Goal: Navigation & Orientation: Find specific page/section

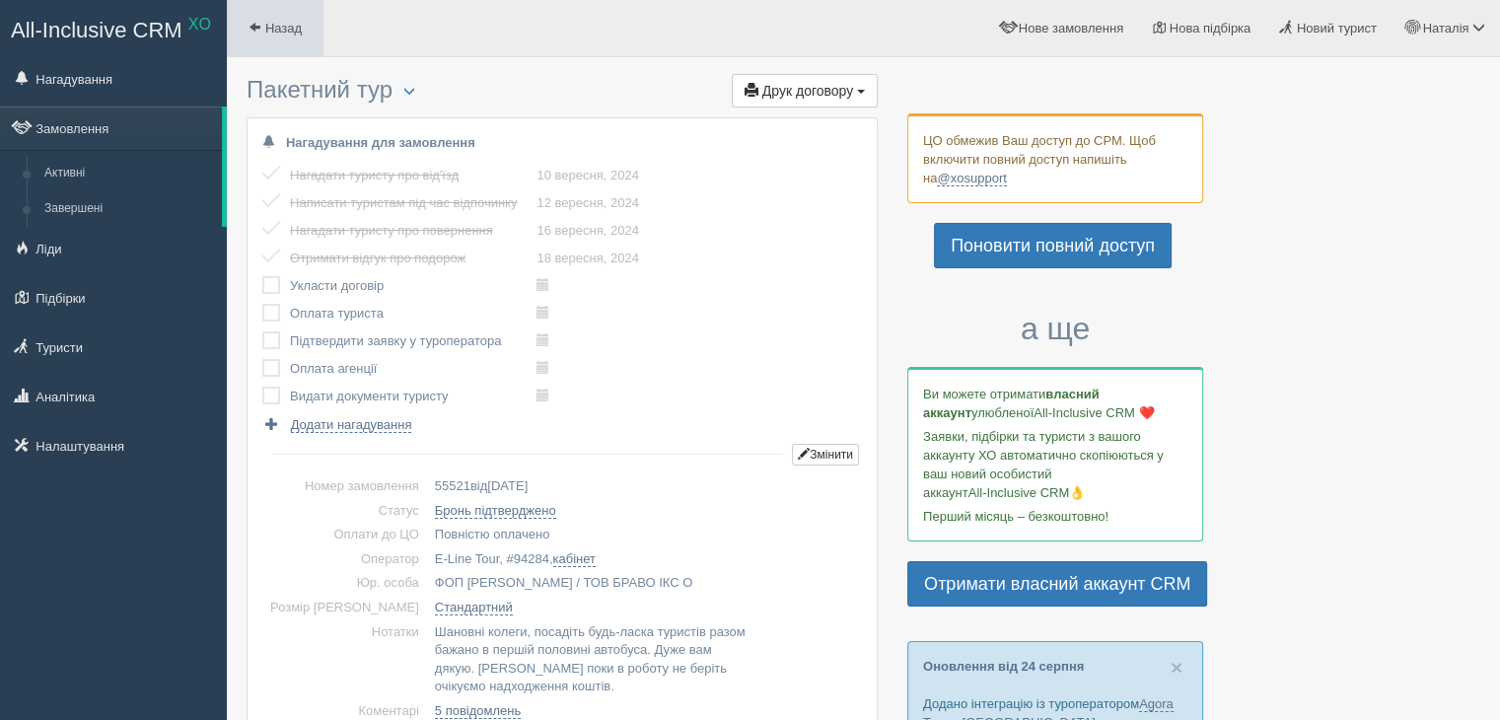
click at [272, 34] on span "Назад" at bounding box center [283, 28] width 36 height 15
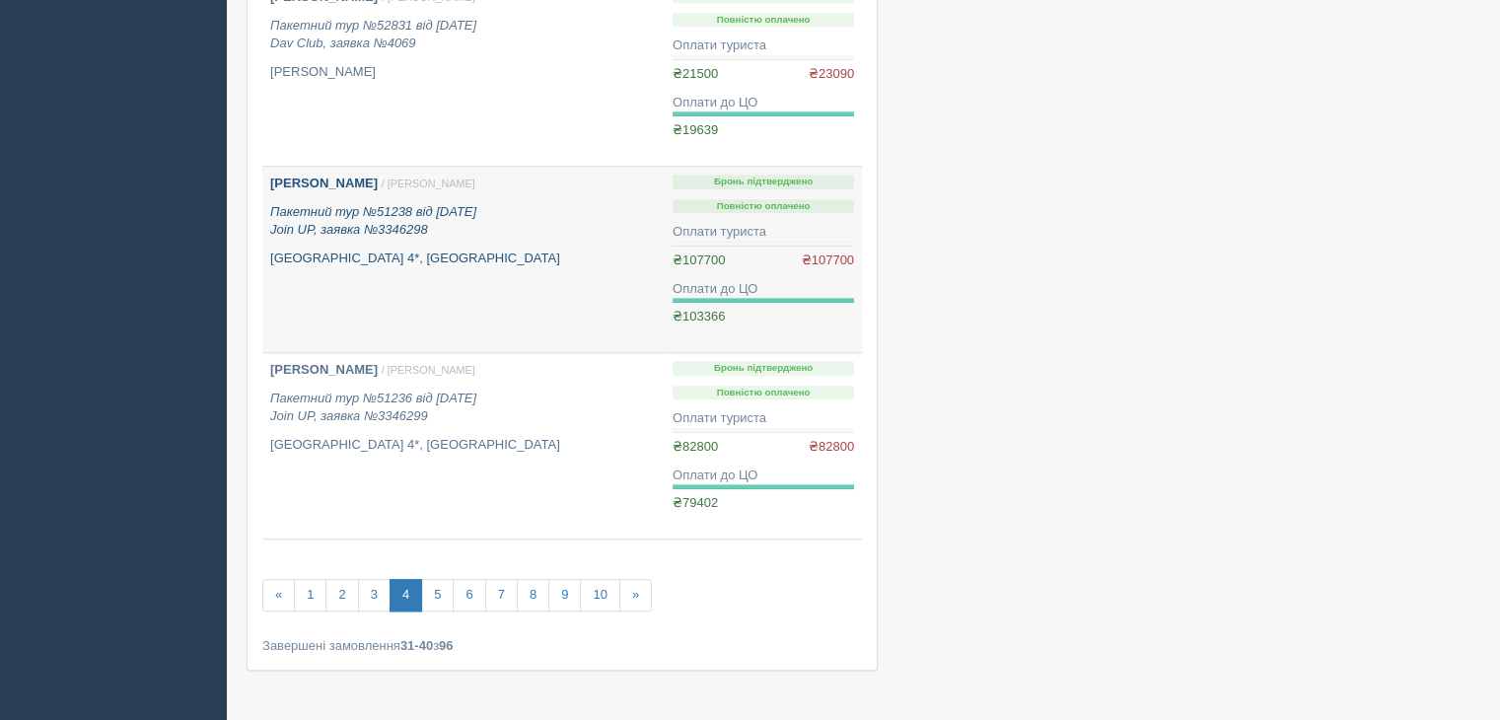
scroll to position [1606, 0]
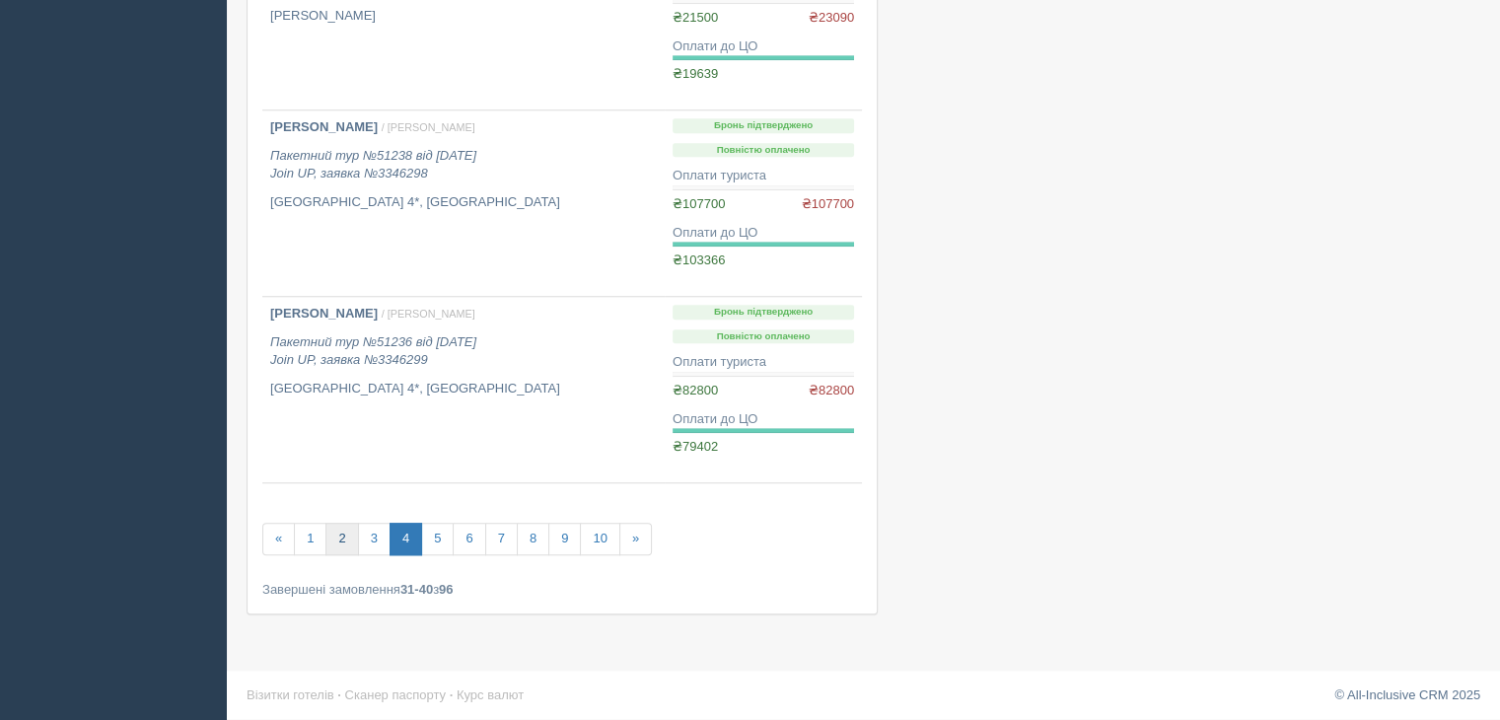
click at [346, 537] on link "2" at bounding box center [342, 539] width 33 height 33
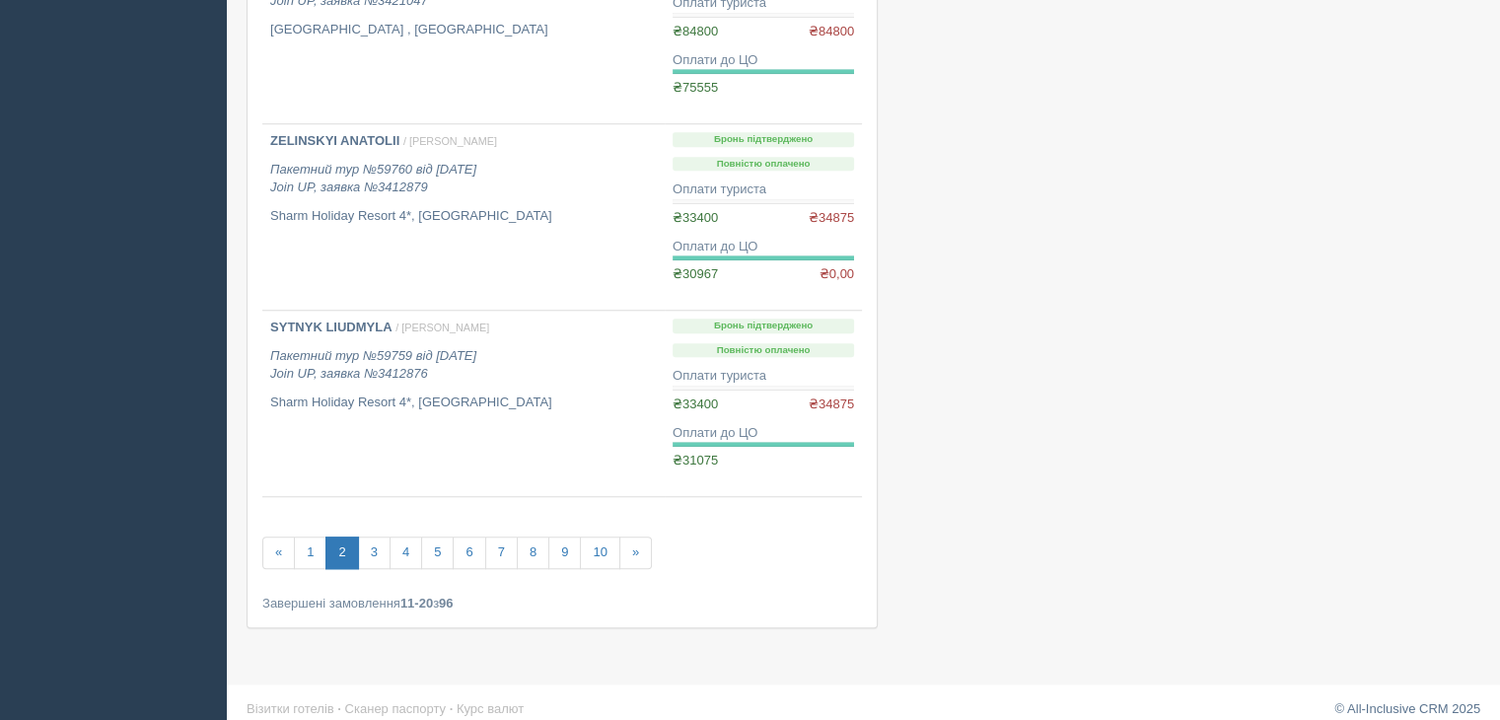
scroll to position [1606, 0]
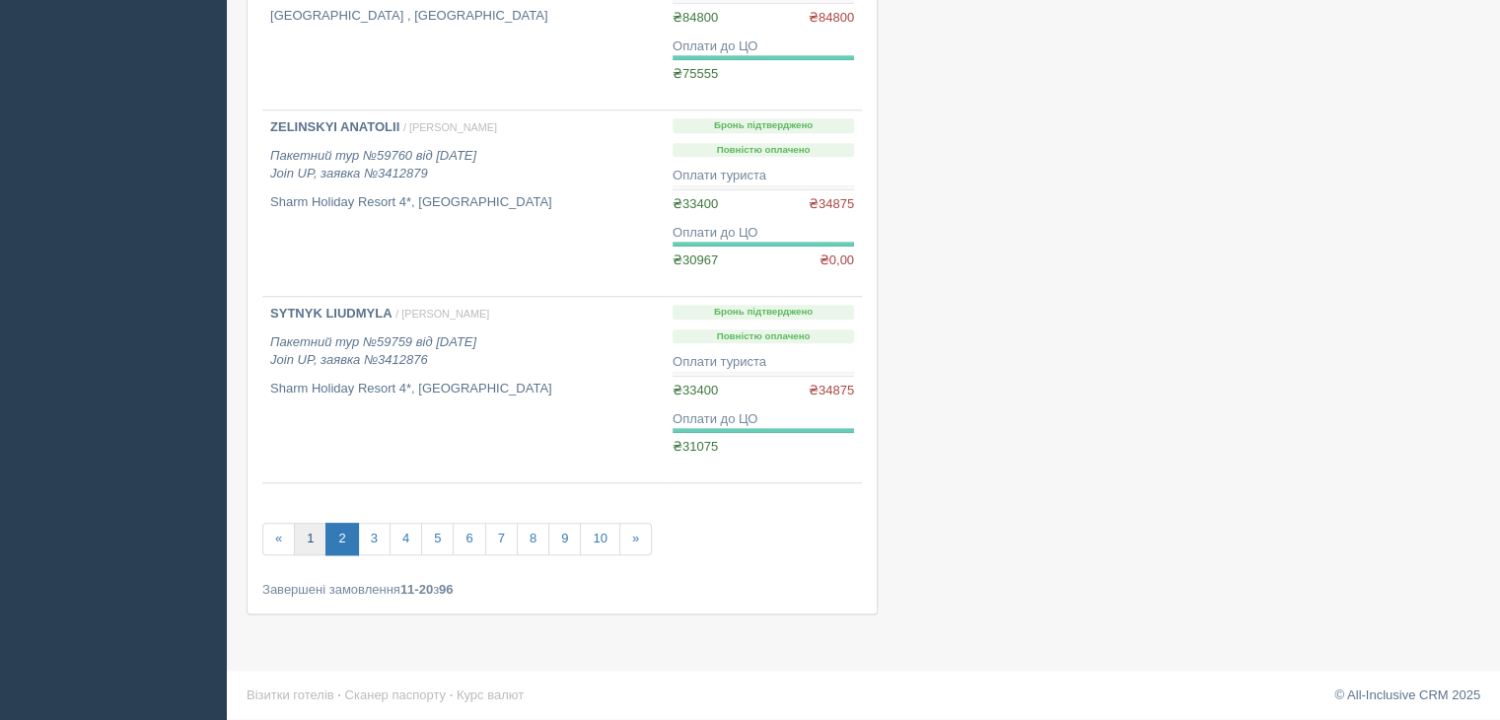
click at [320, 531] on link "1" at bounding box center [310, 539] width 33 height 33
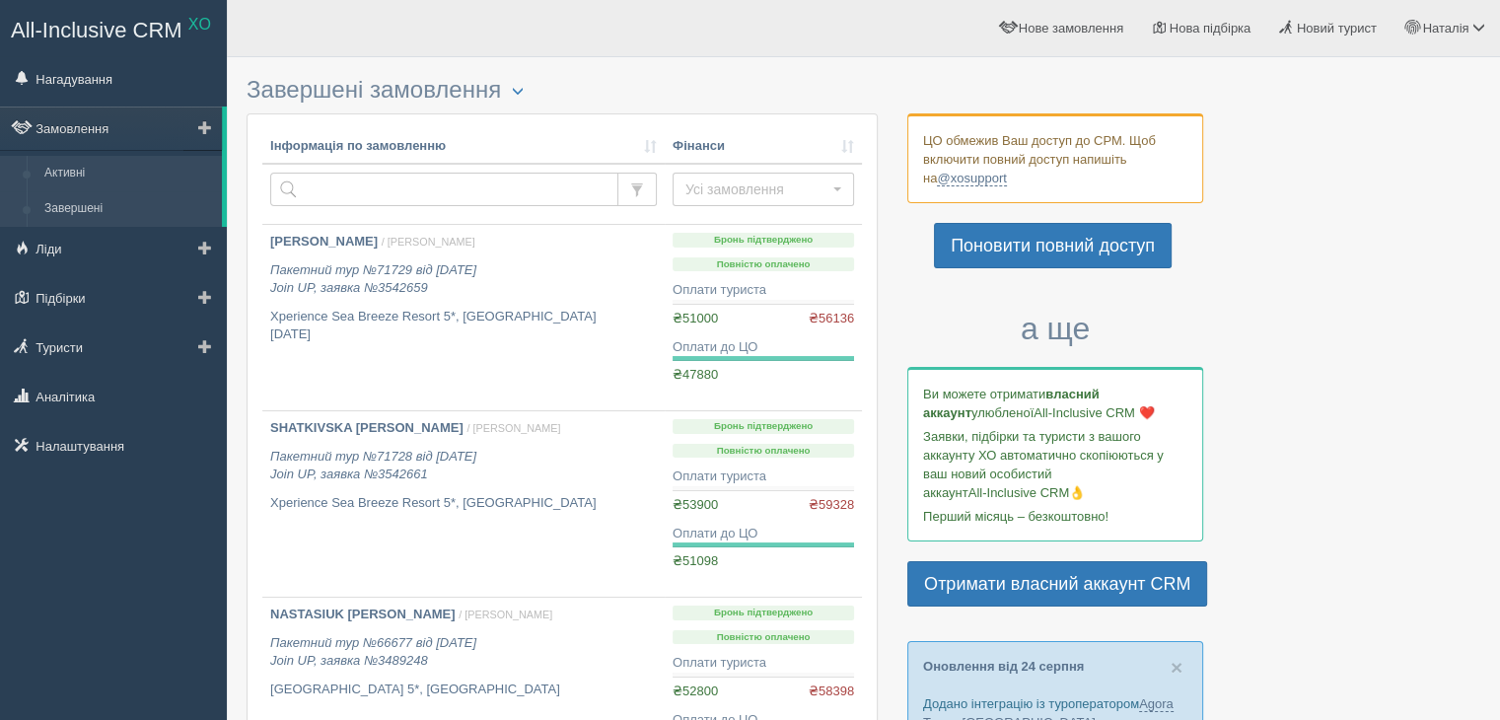
click at [85, 172] on link "Активні" at bounding box center [129, 174] width 186 height 36
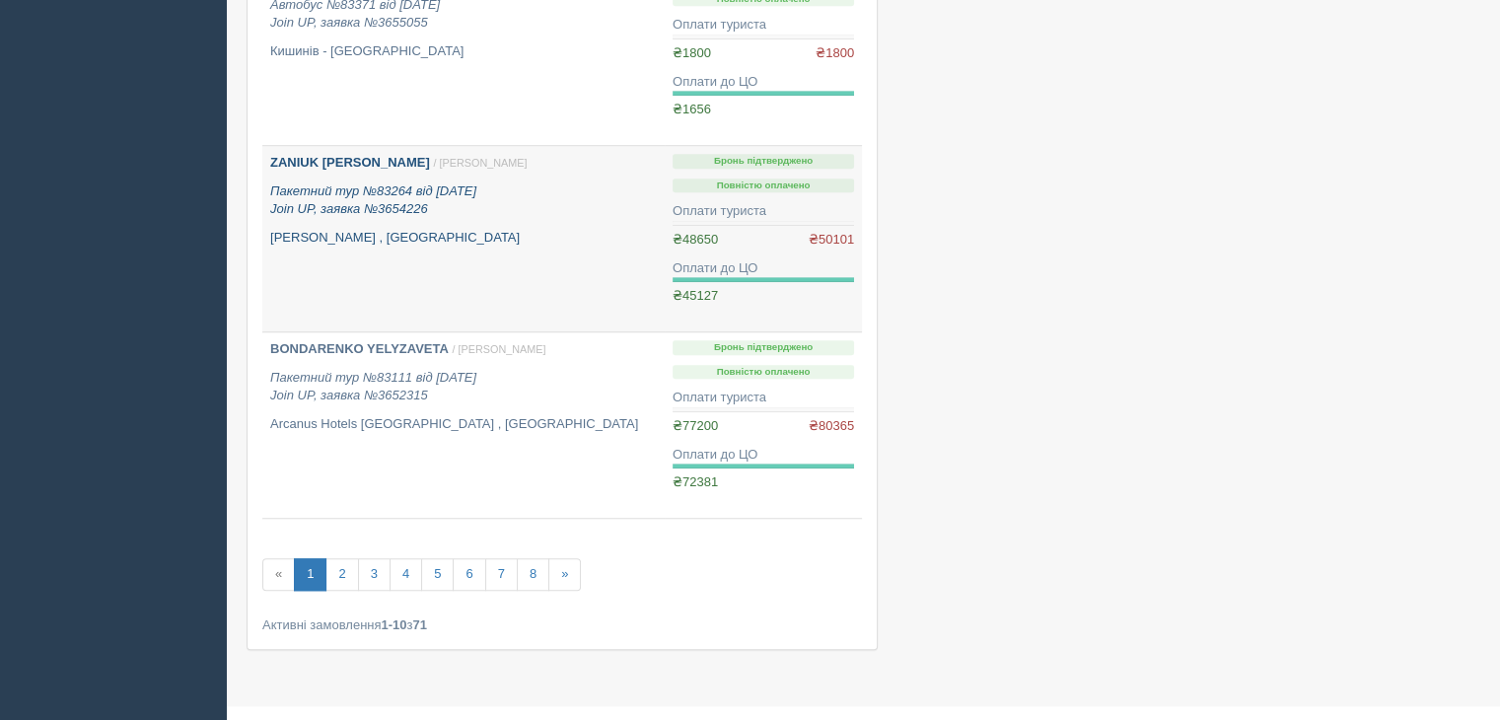
scroll to position [1554, 0]
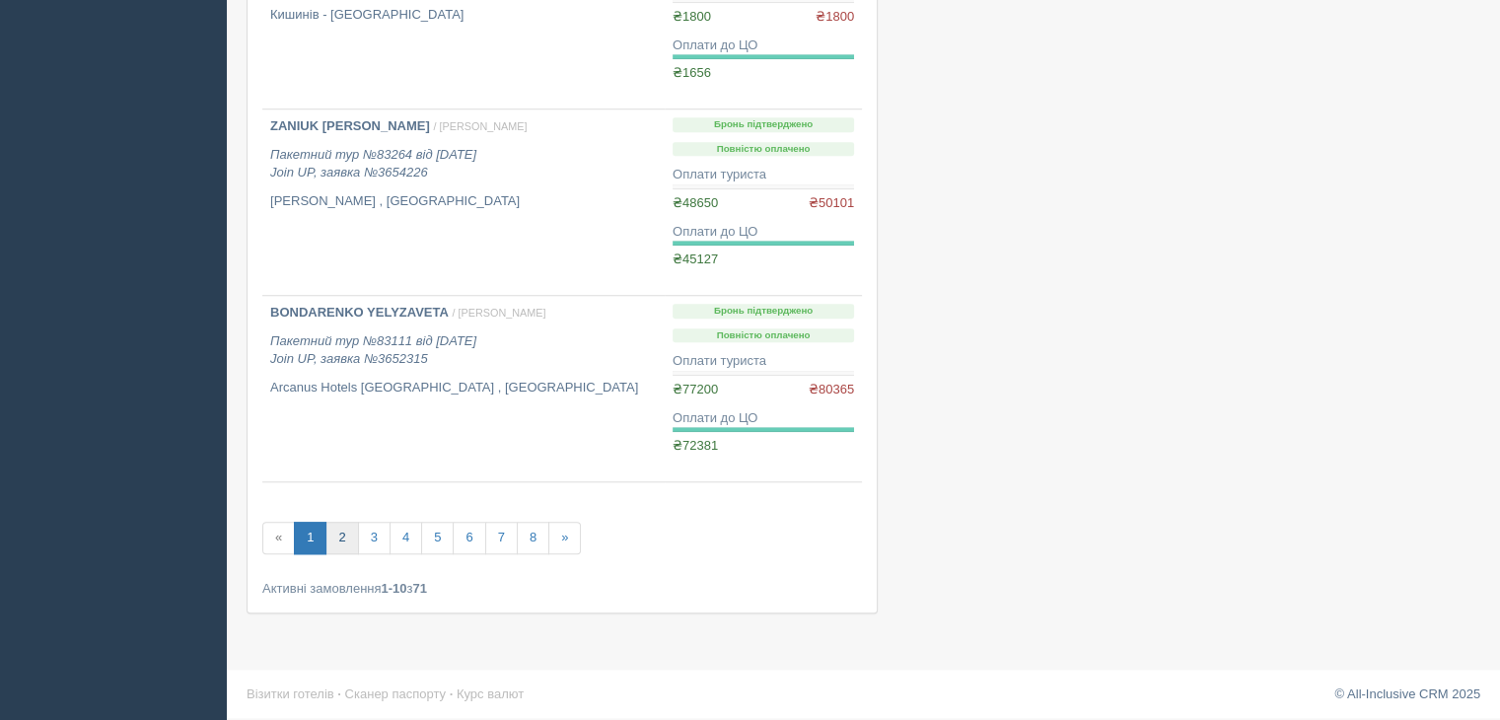
click at [346, 541] on link "2" at bounding box center [342, 538] width 33 height 33
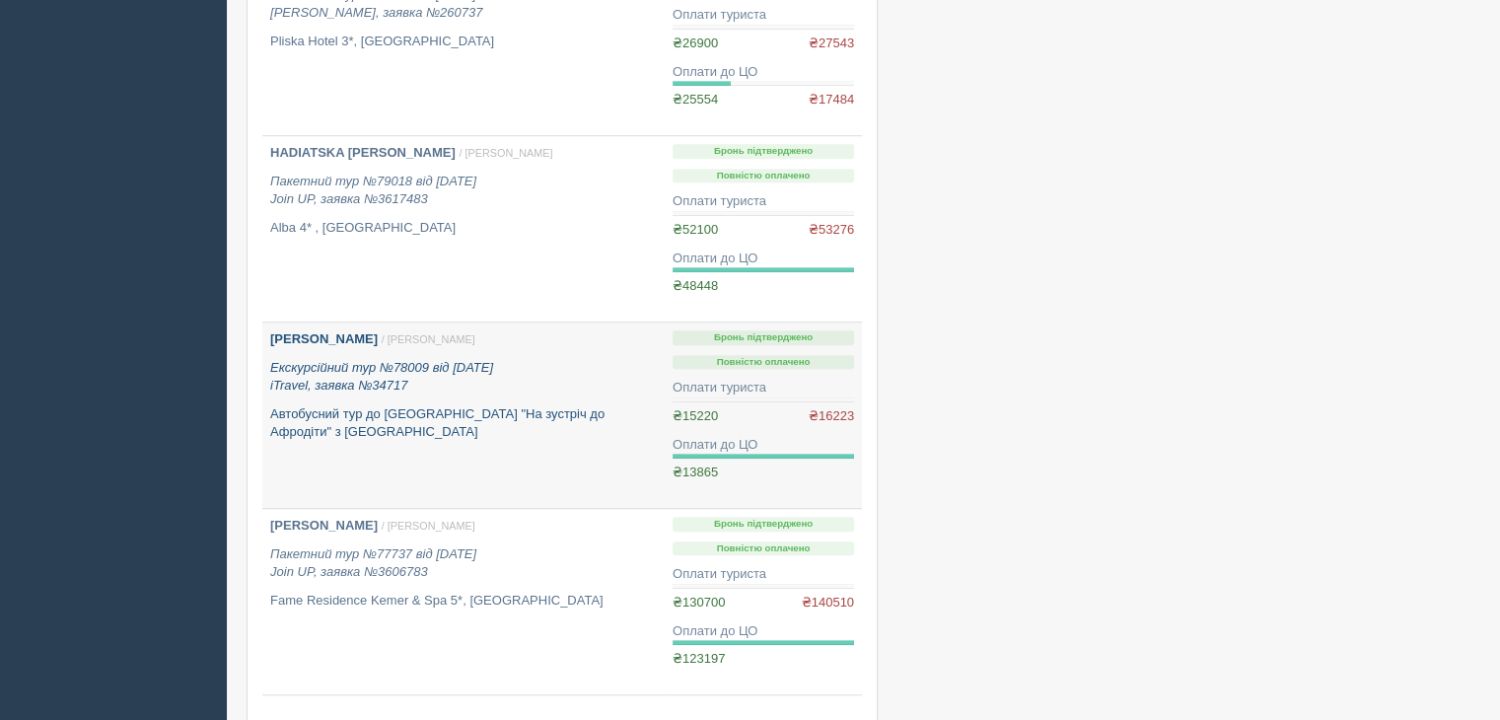
scroll to position [1480, 0]
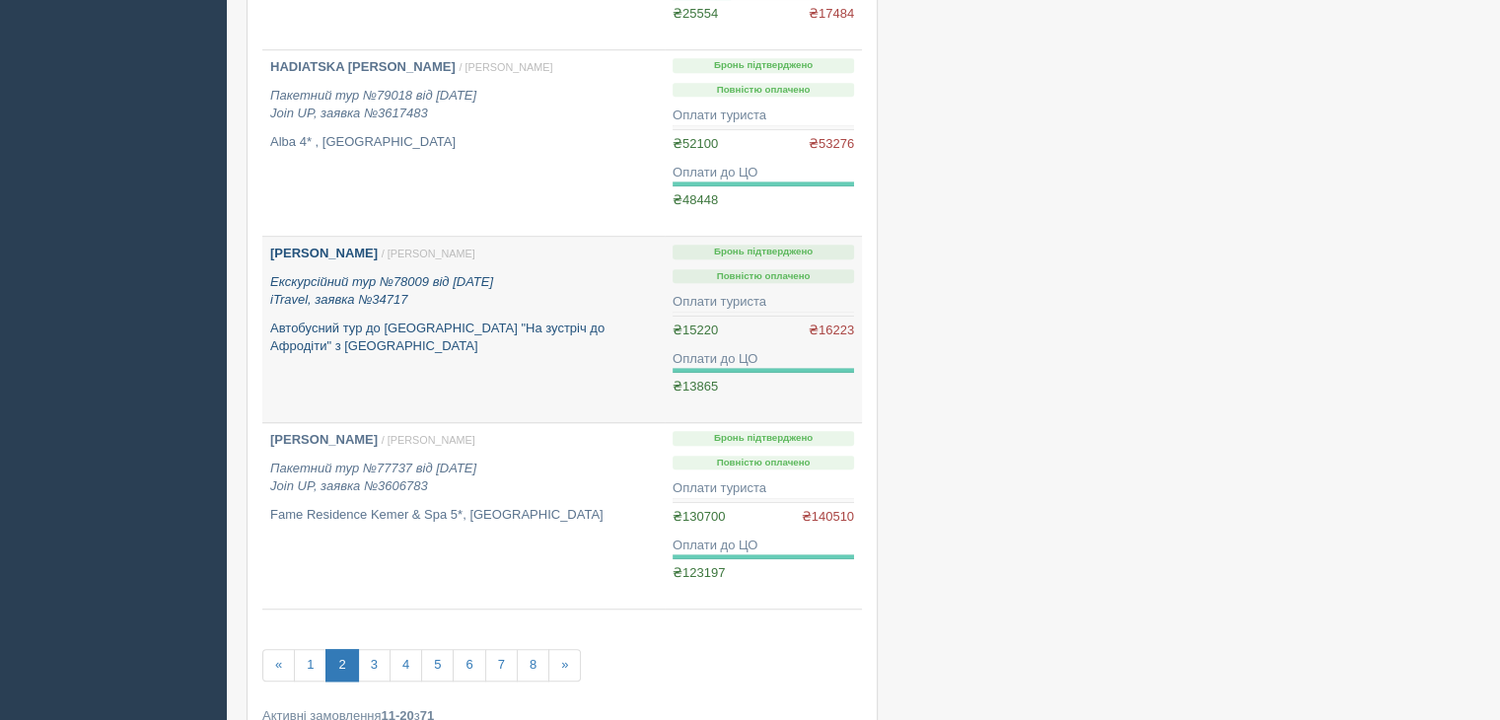
click at [463, 327] on p "Автобусний тур до [GEOGRAPHIC_DATA] "На зустріч до Афродіти" з [GEOGRAPHIC_DATA]" at bounding box center [463, 338] width 387 height 36
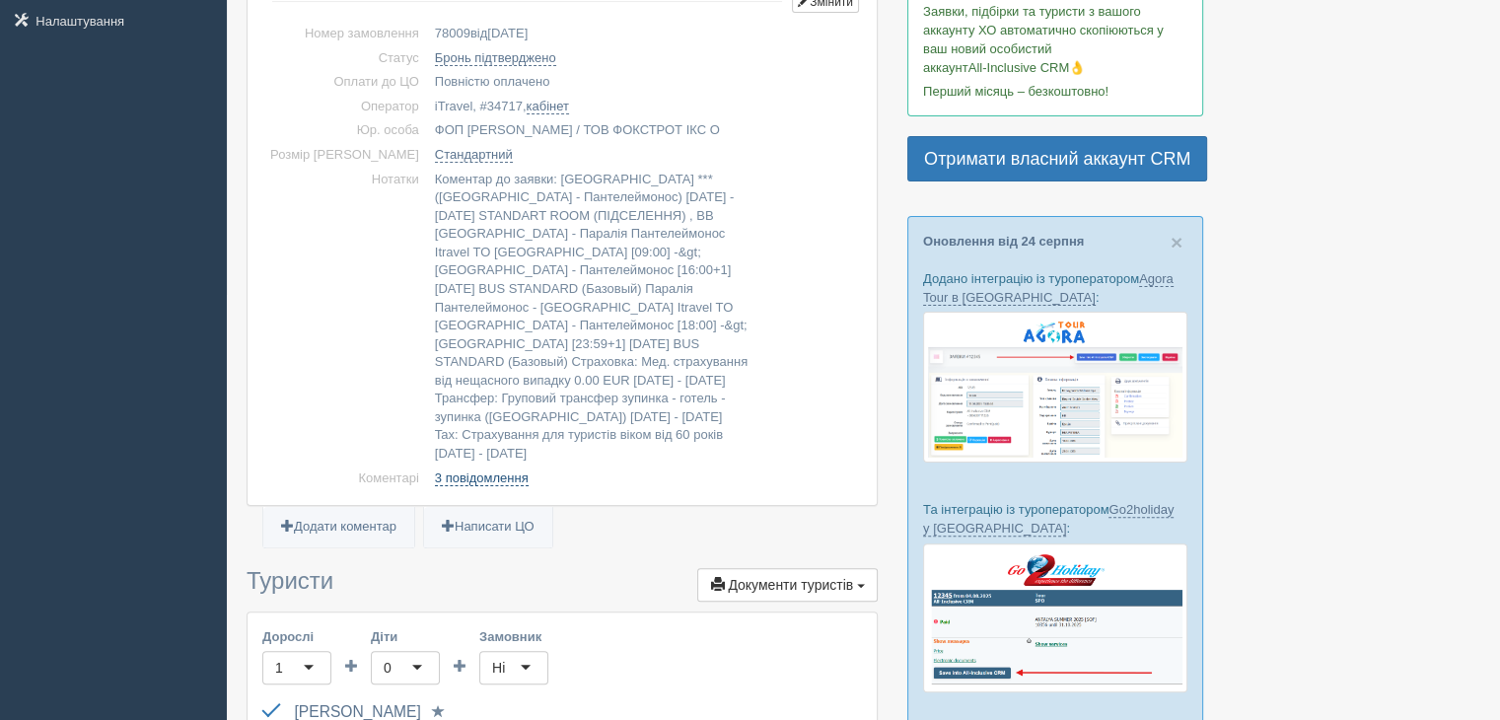
scroll to position [691, 0]
